Goal: Find specific page/section: Find specific page/section

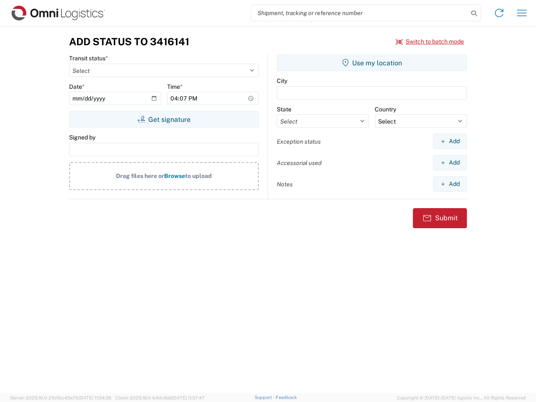
click at [359, 13] on input "search" at bounding box center [359, 13] width 217 height 16
click at [474, 13] on icon at bounding box center [474, 14] width 12 height 12
click at [499, 13] on icon at bounding box center [498, 12] width 13 height 13
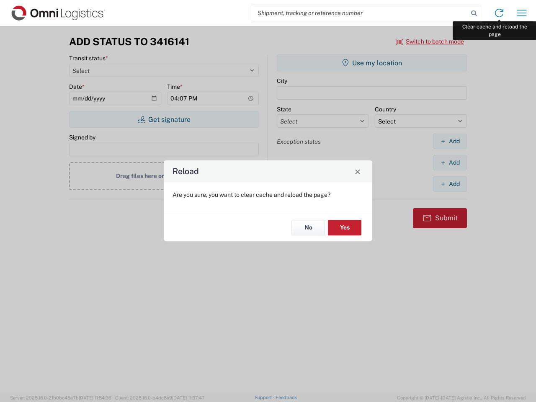
click at [521, 13] on div "Reload Are you sure, you want to clear cache and reload the page? No Yes" at bounding box center [268, 201] width 536 height 402
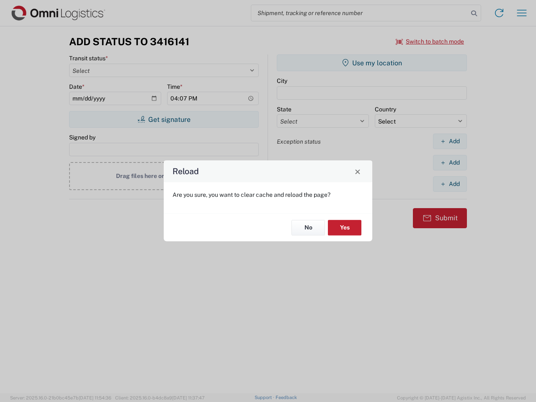
click at [430, 41] on div "Reload Are you sure, you want to clear cache and reload the page? No Yes" at bounding box center [268, 201] width 536 height 402
click at [164, 119] on div "Reload Are you sure, you want to clear cache and reload the page? No Yes" at bounding box center [268, 201] width 536 height 402
click at [372, 63] on div "Reload Are you sure, you want to clear cache and reload the page? No Yes" at bounding box center [268, 201] width 536 height 402
click at [449, 141] on div "Reload Are you sure, you want to clear cache and reload the page? No Yes" at bounding box center [268, 201] width 536 height 402
click at [449, 162] on div "Reload Are you sure, you want to clear cache and reload the page? No Yes" at bounding box center [268, 201] width 536 height 402
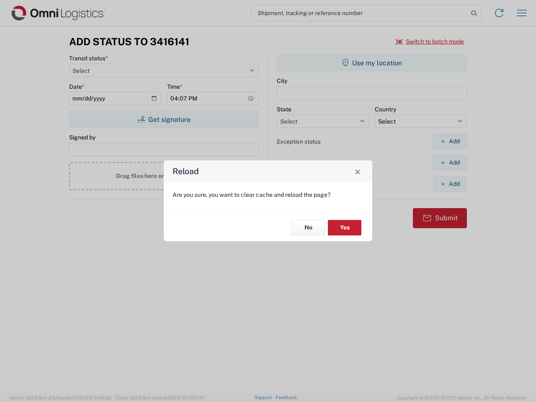
click at [449, 184] on div "Reload Are you sure, you want to clear cache and reload the page? No Yes" at bounding box center [268, 201] width 536 height 402
